Goal: Task Accomplishment & Management: Manage account settings

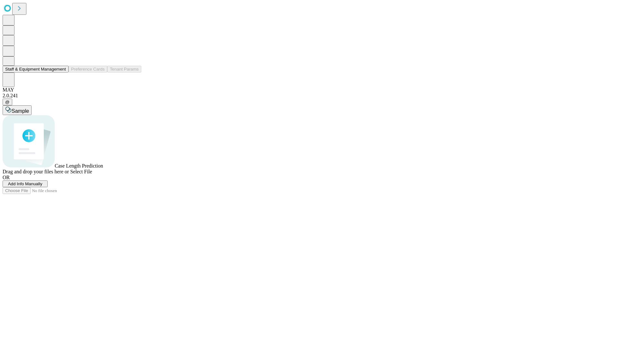
click at [61, 72] on button "Staff & Equipment Management" at bounding box center [36, 69] width 66 height 7
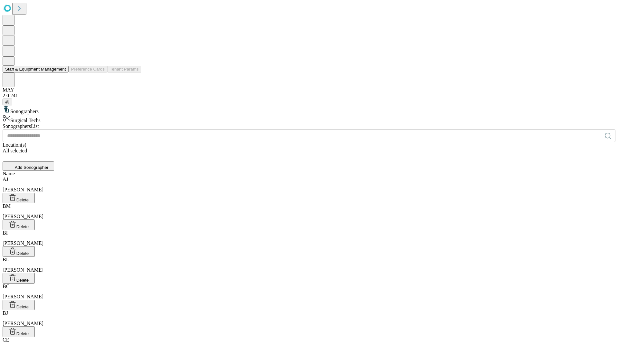
click at [61, 72] on button "Staff & Equipment Management" at bounding box center [36, 69] width 66 height 7
